Goal: Navigation & Orientation: Find specific page/section

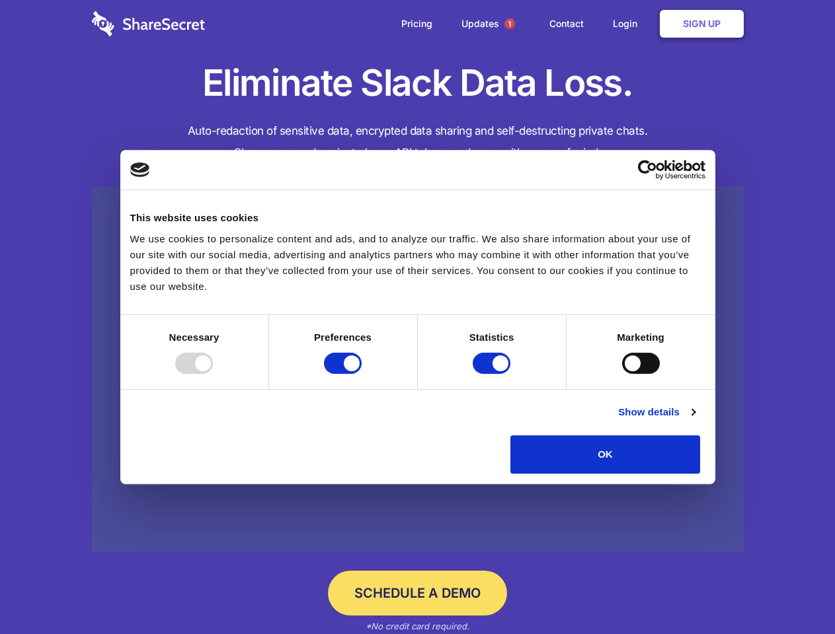
click at [213, 374] on div at bounding box center [194, 363] width 38 height 21
click at [362, 374] on input "Preferences" at bounding box center [343, 363] width 38 height 21
checkbox input "false"
click at [493, 374] on input "Statistics" at bounding box center [492, 363] width 38 height 21
checkbox input "false"
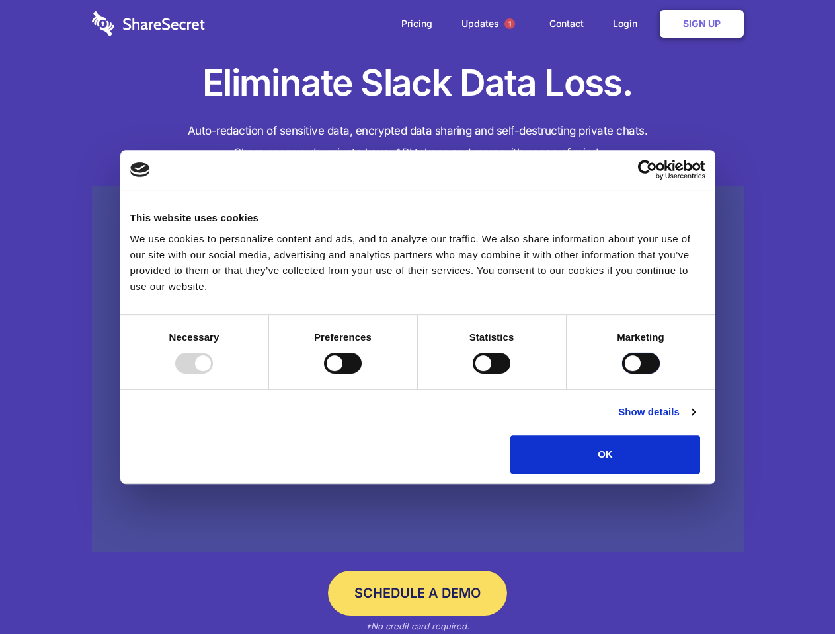
click at [622, 374] on input "Marketing" at bounding box center [641, 363] width 38 height 21
checkbox input "true"
click at [695, 420] on link "Show details" at bounding box center [656, 412] width 77 height 16
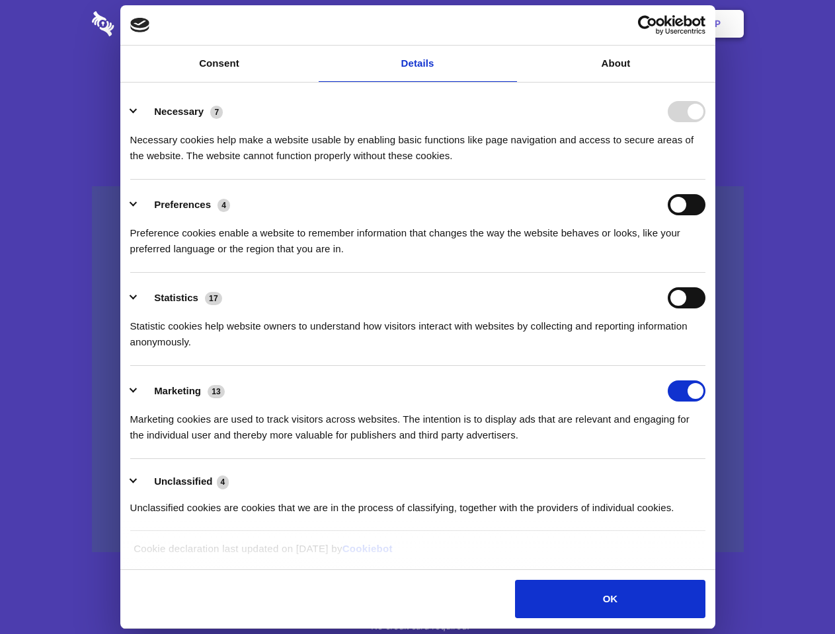
click at [705, 180] on li "Necessary 7 Necessary cookies help make a website usable by enabling basic func…" at bounding box center [417, 133] width 575 height 93
click at [509, 24] on span "1" at bounding box center [509, 24] width 11 height 11
